Goal: Information Seeking & Learning: Learn about a topic

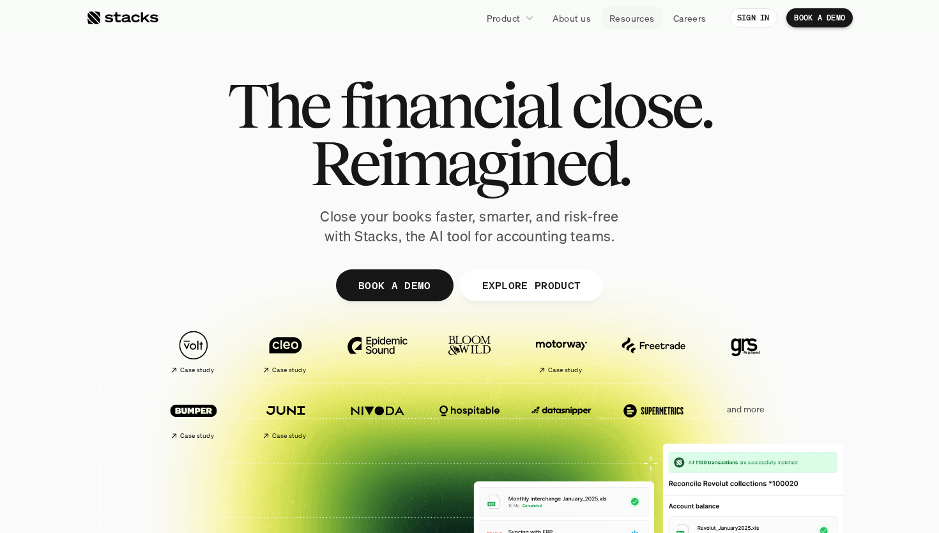
click at [636, 13] on p "Resources" at bounding box center [631, 17] width 45 height 13
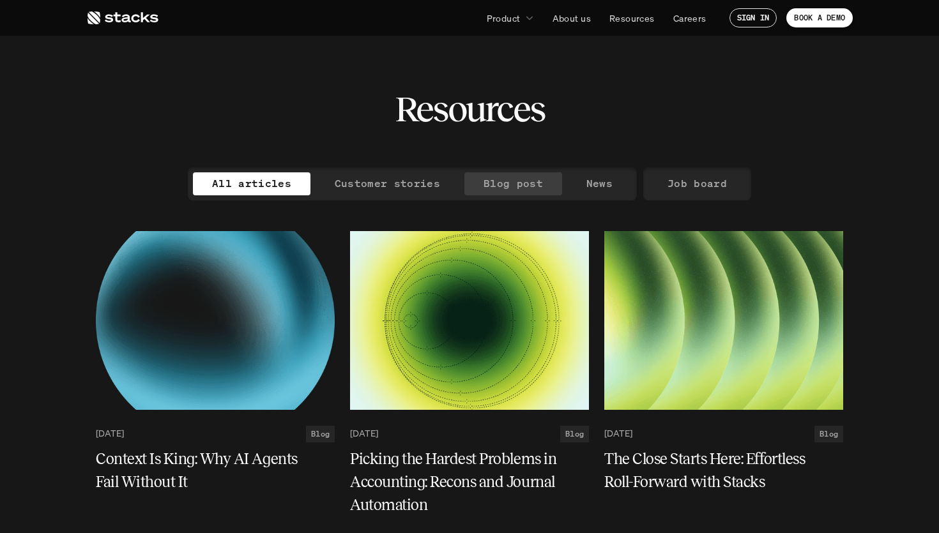
click at [505, 183] on p "Blog post" at bounding box center [512, 183] width 59 height 19
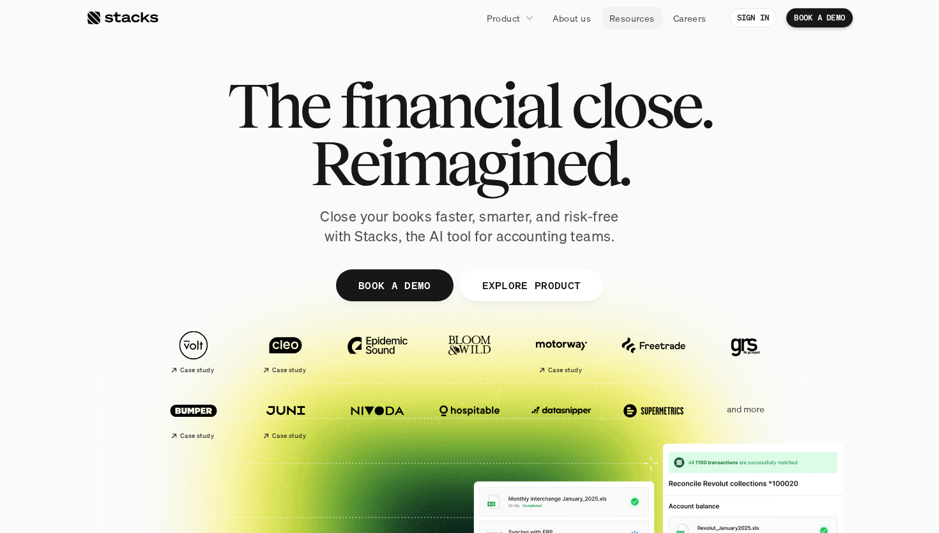
click at [631, 28] on link "Resources" at bounding box center [631, 17] width 61 height 23
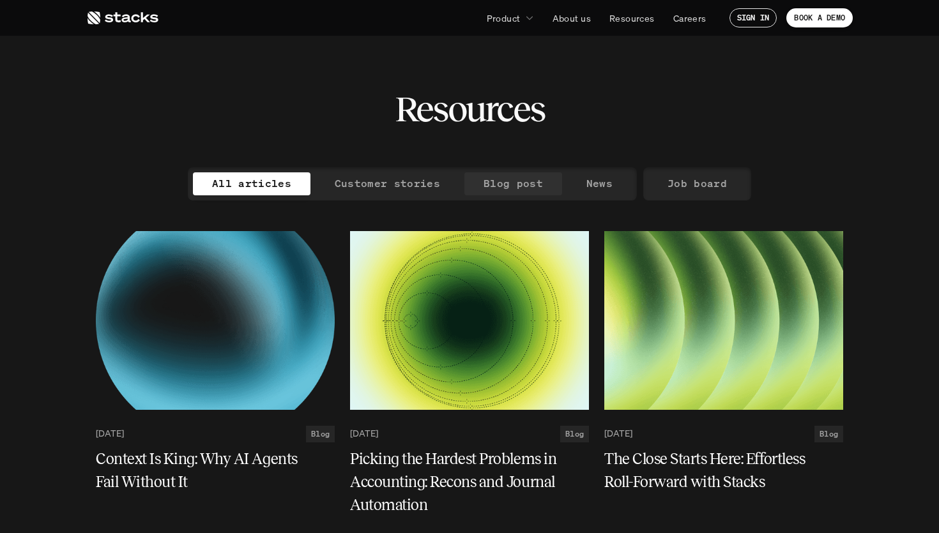
click at [511, 185] on p "Blog post" at bounding box center [512, 183] width 59 height 19
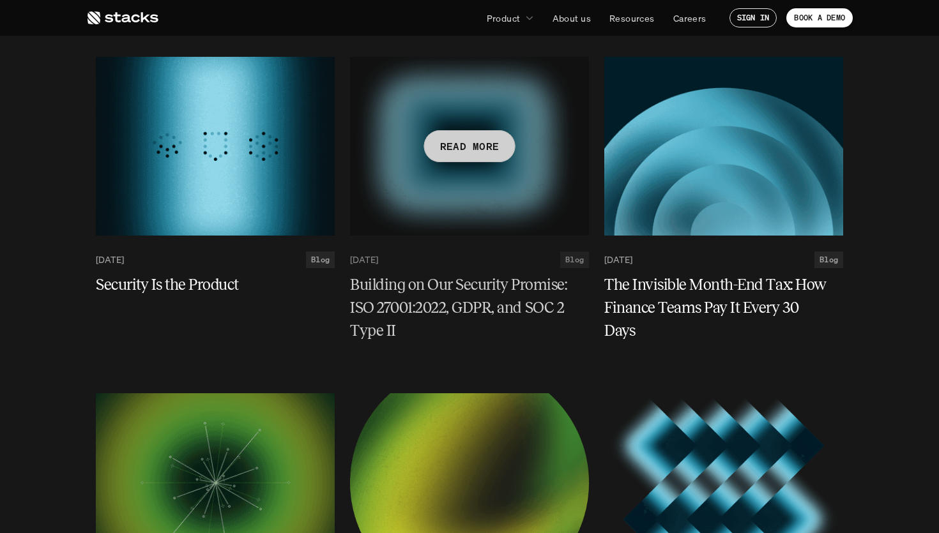
scroll to position [506, 0]
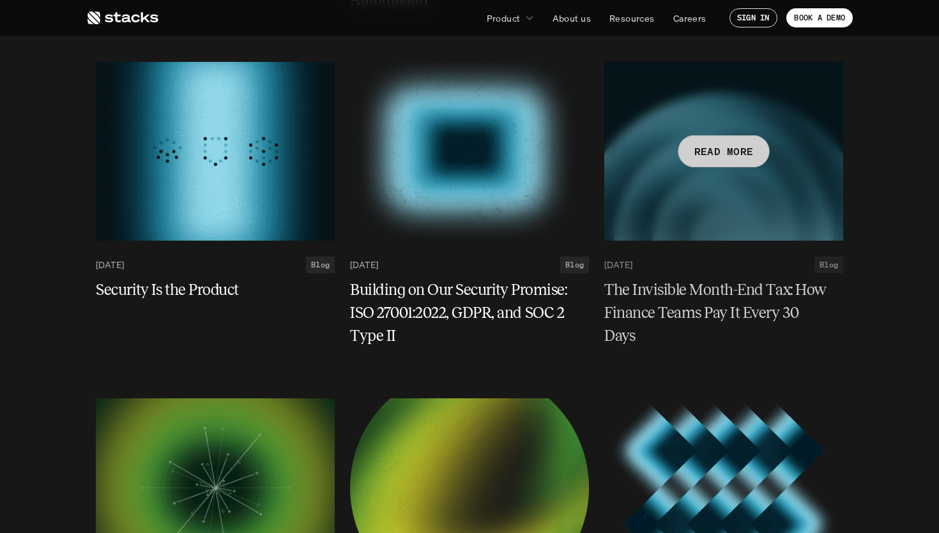
click at [690, 186] on div at bounding box center [723, 151] width 239 height 179
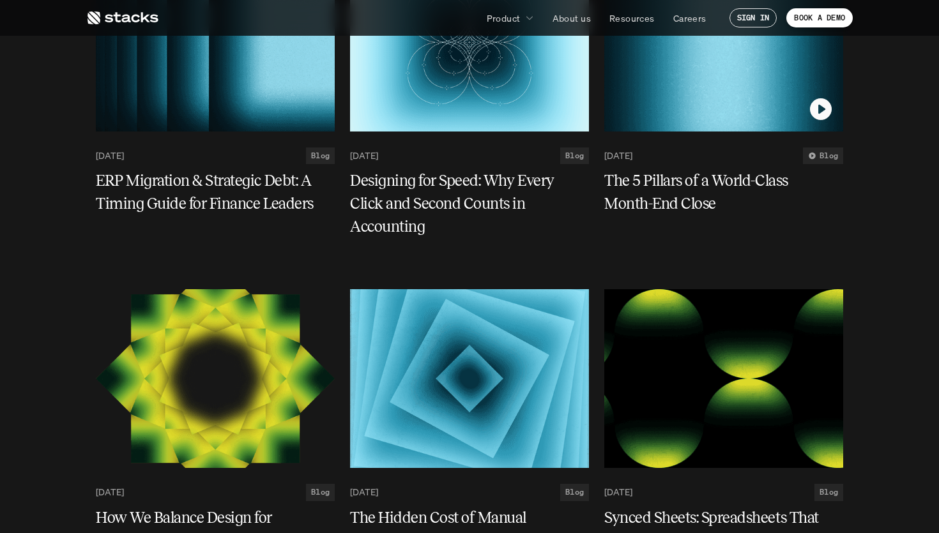
scroll to position [1552, 0]
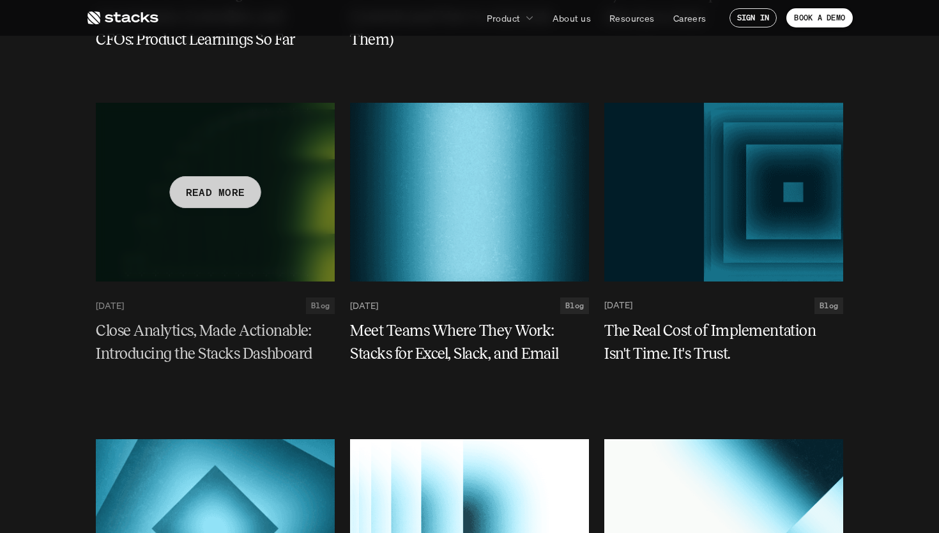
scroll to position [2036, 0]
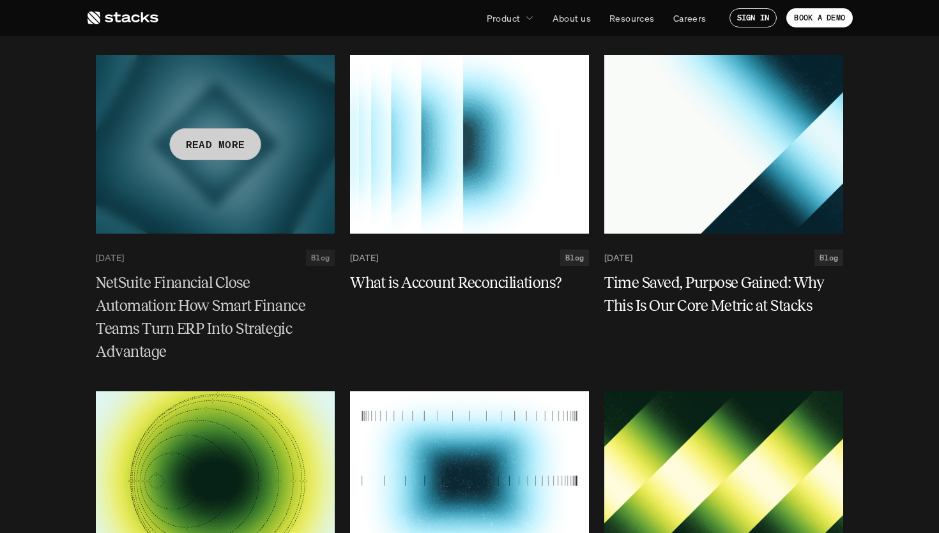
scroll to position [2217, 0]
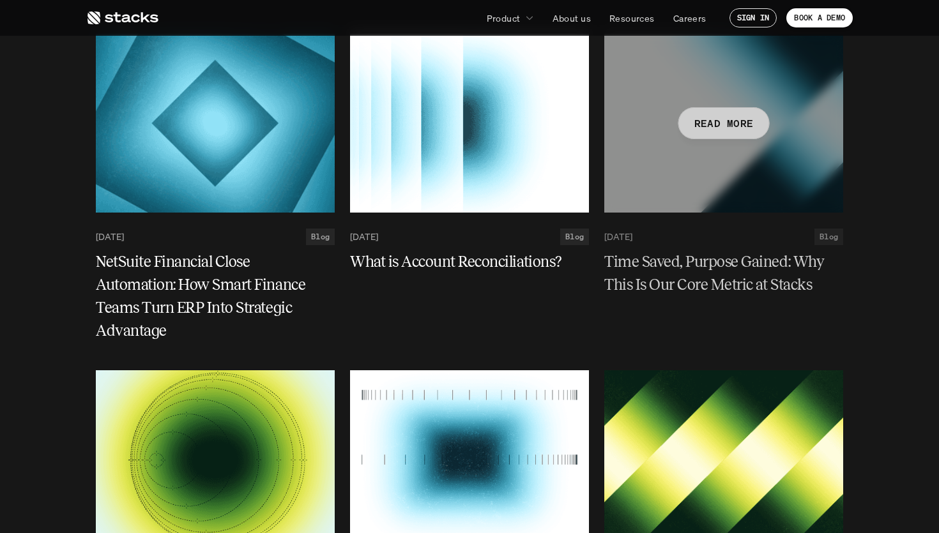
click at [678, 184] on div at bounding box center [723, 123] width 239 height 179
